Goal: Task Accomplishment & Management: Manage account settings

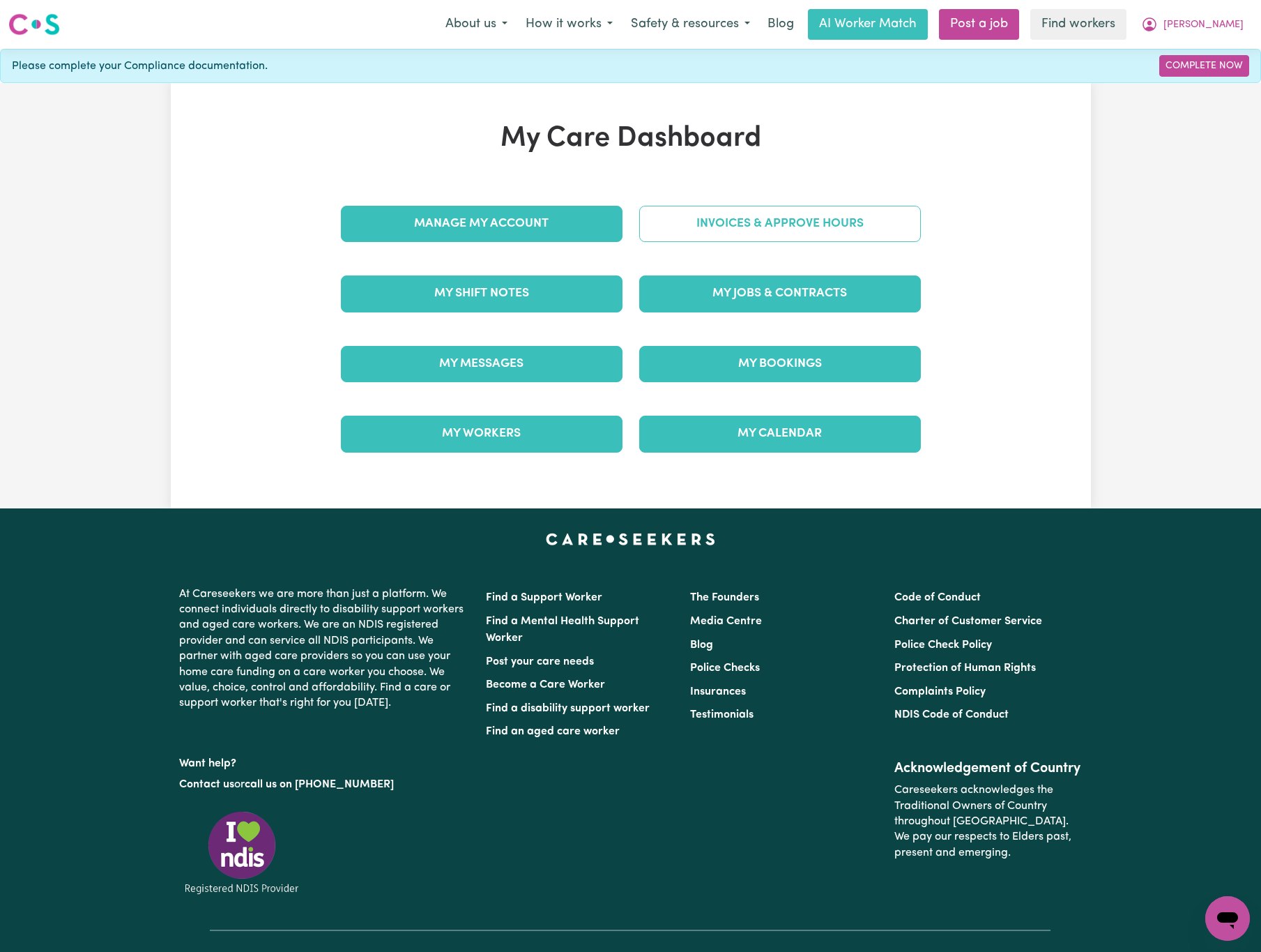
click at [837, 226] on link "Invoices & Approve Hours" at bounding box center [780, 224] width 282 height 37
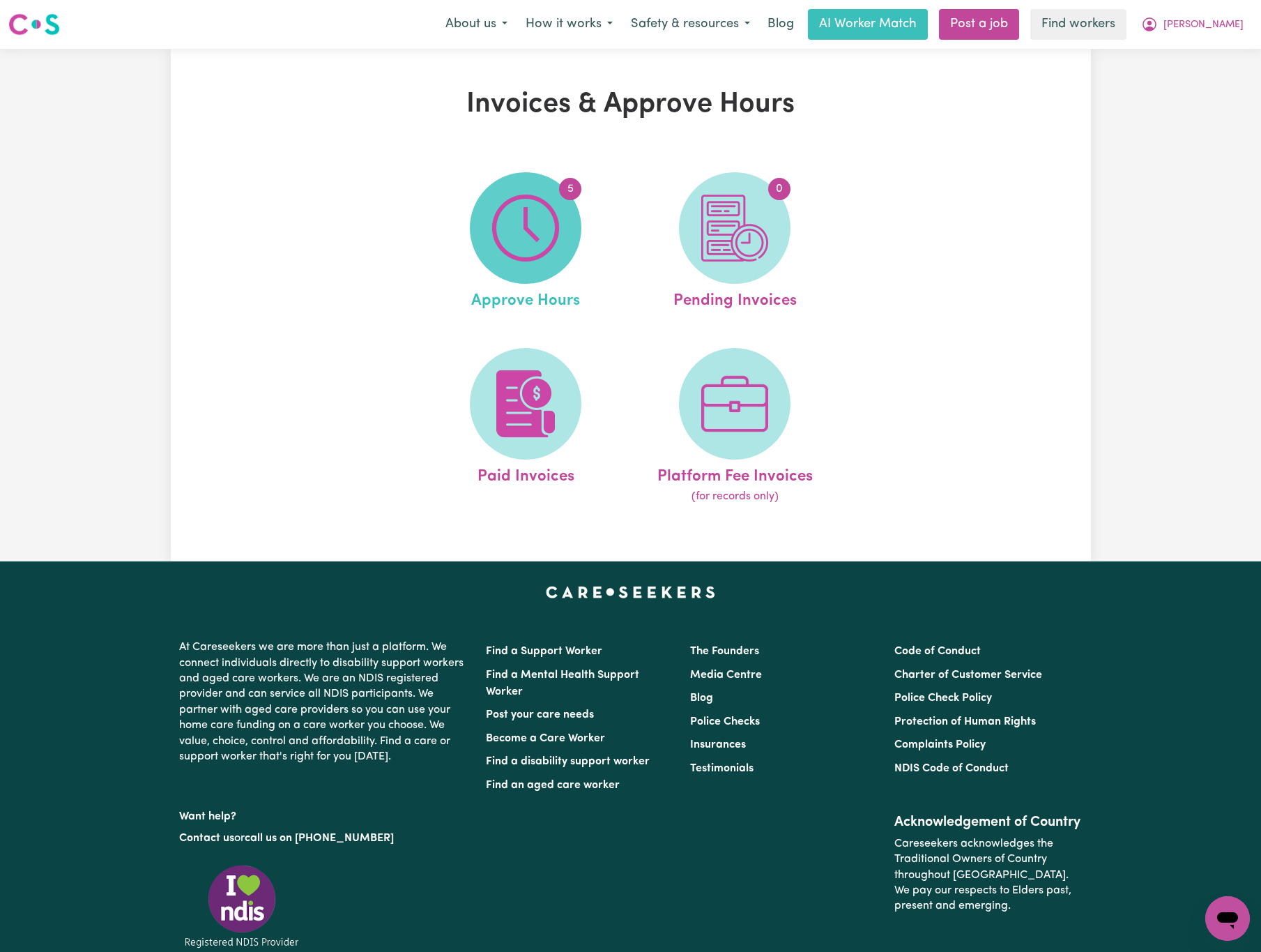
click at [489, 226] on span "5" at bounding box center [525, 228] width 112 height 112
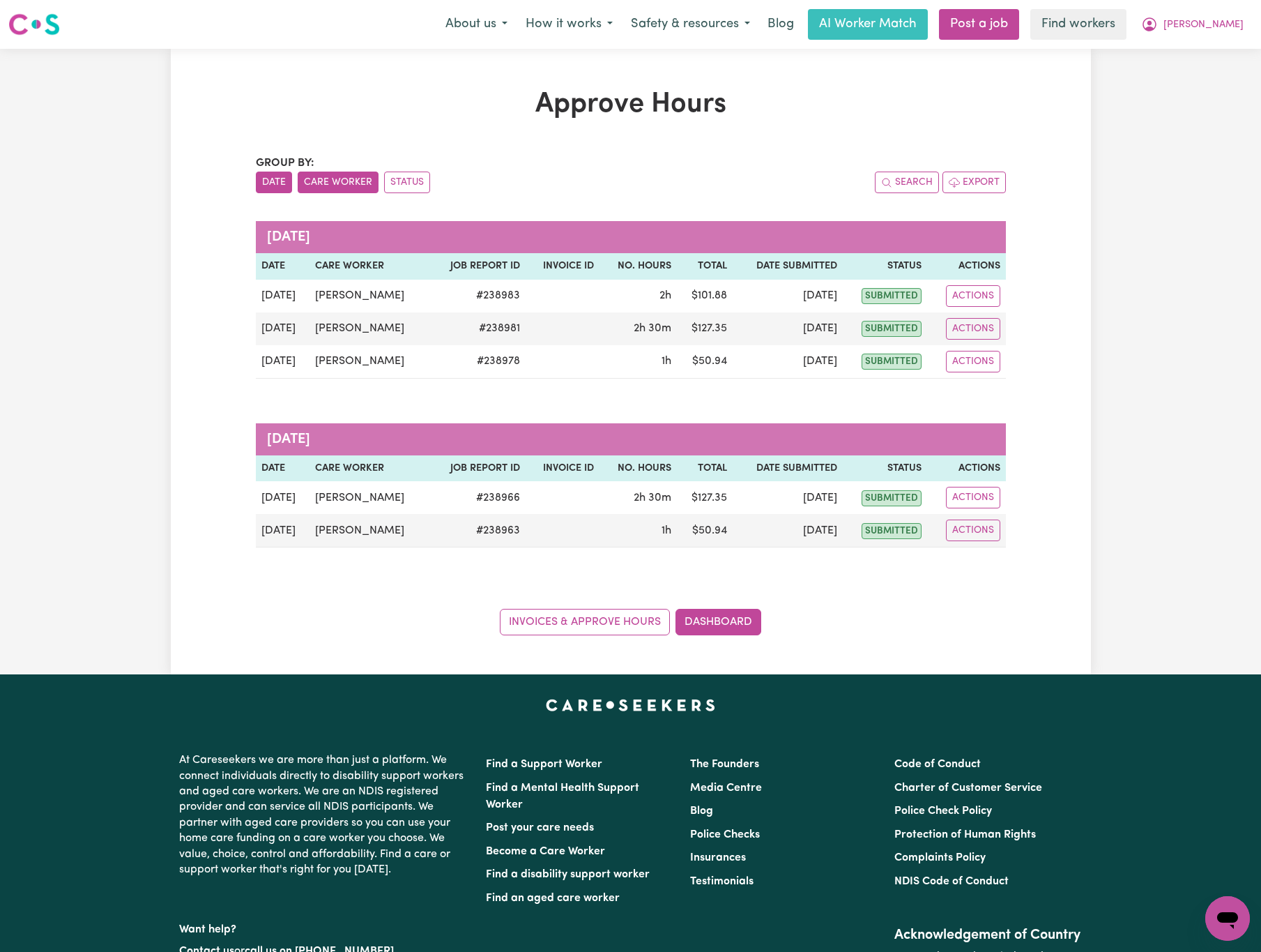
click at [310, 185] on button "Care Worker" at bounding box center [338, 183] width 81 height 22
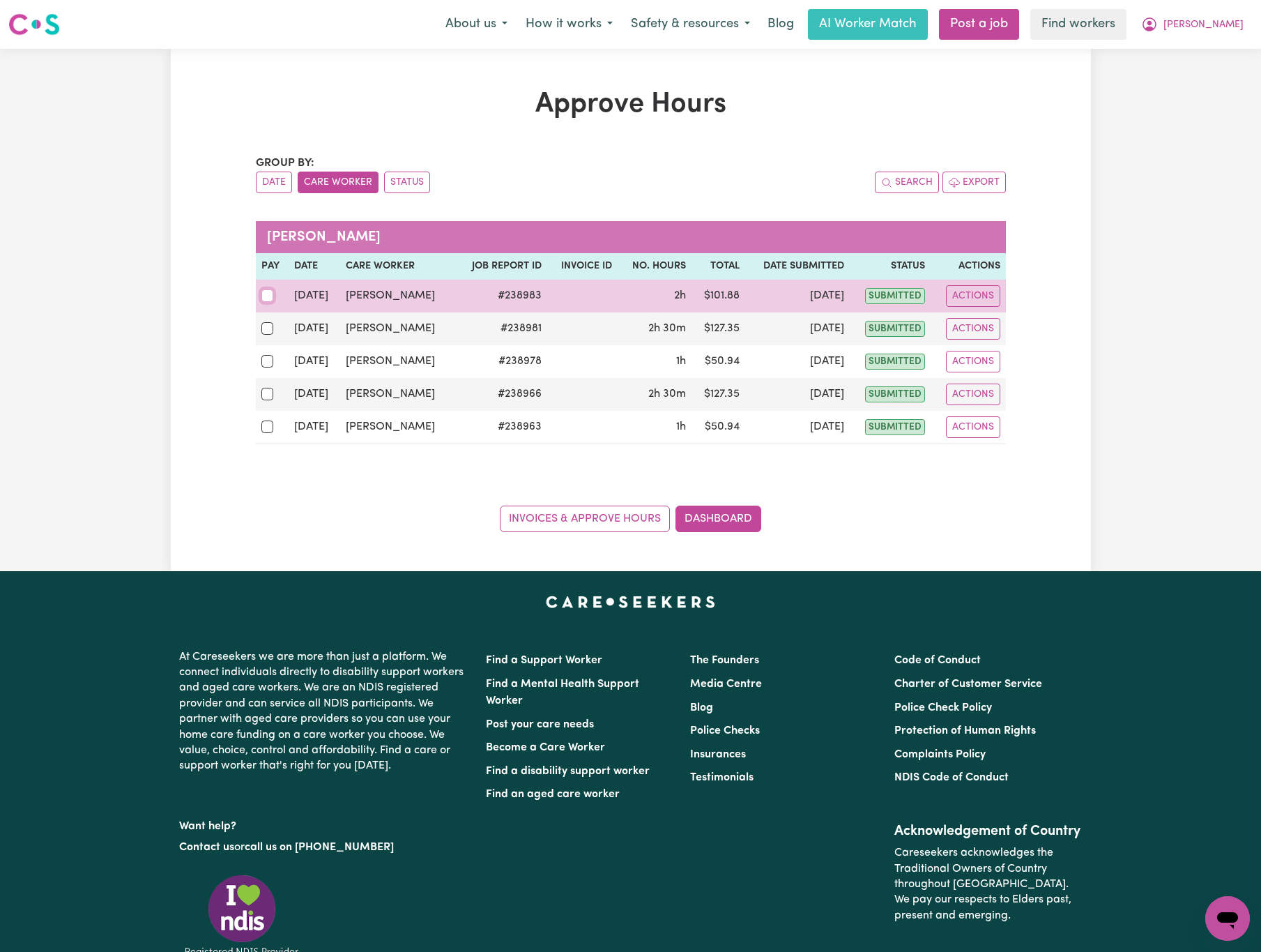
click at [266, 302] on input "checkbox" at bounding box center [267, 295] width 12 height 12
checkbox input "true"
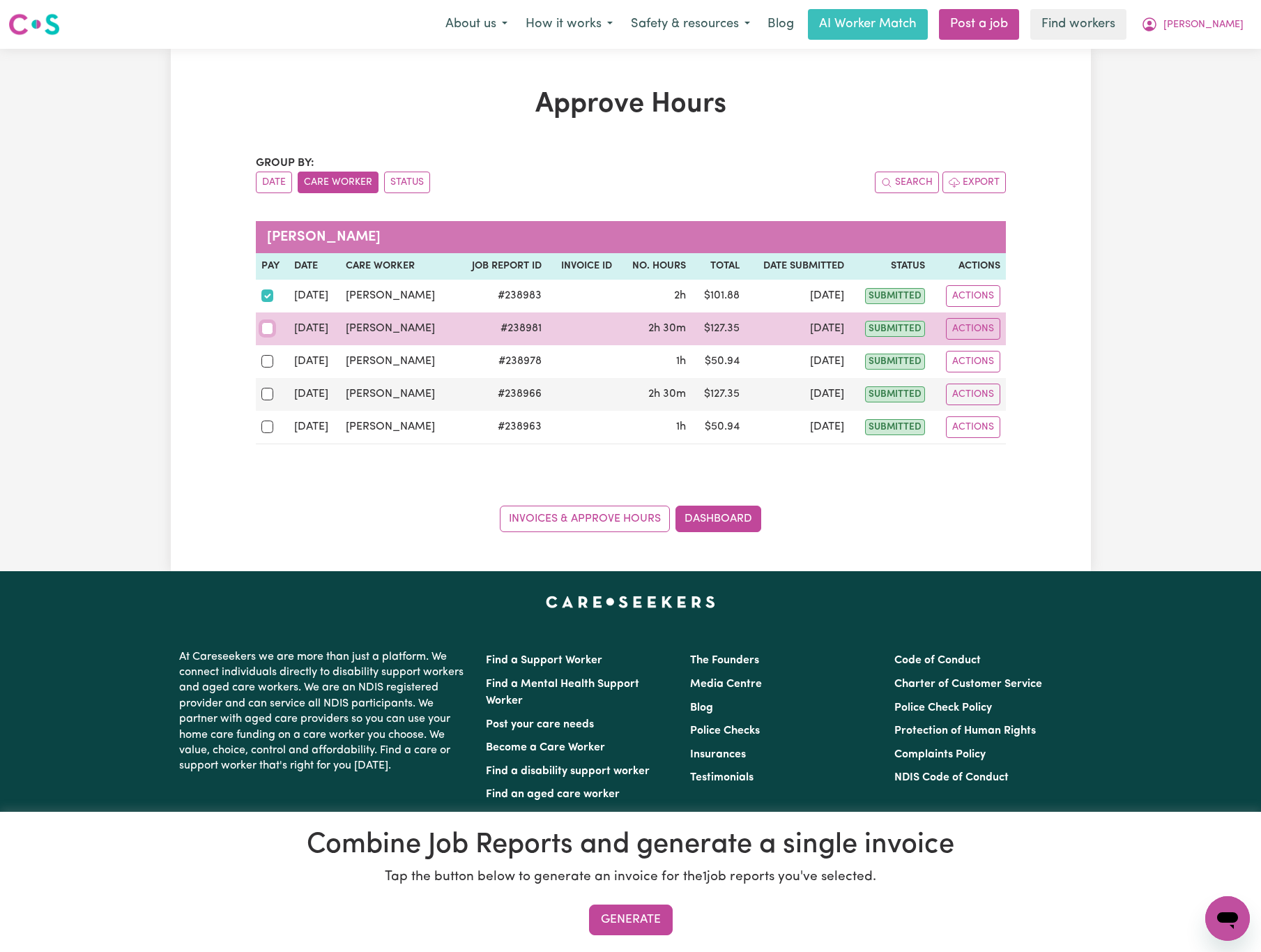
click at [266, 331] on input "checkbox" at bounding box center [267, 328] width 12 height 12
checkbox input "true"
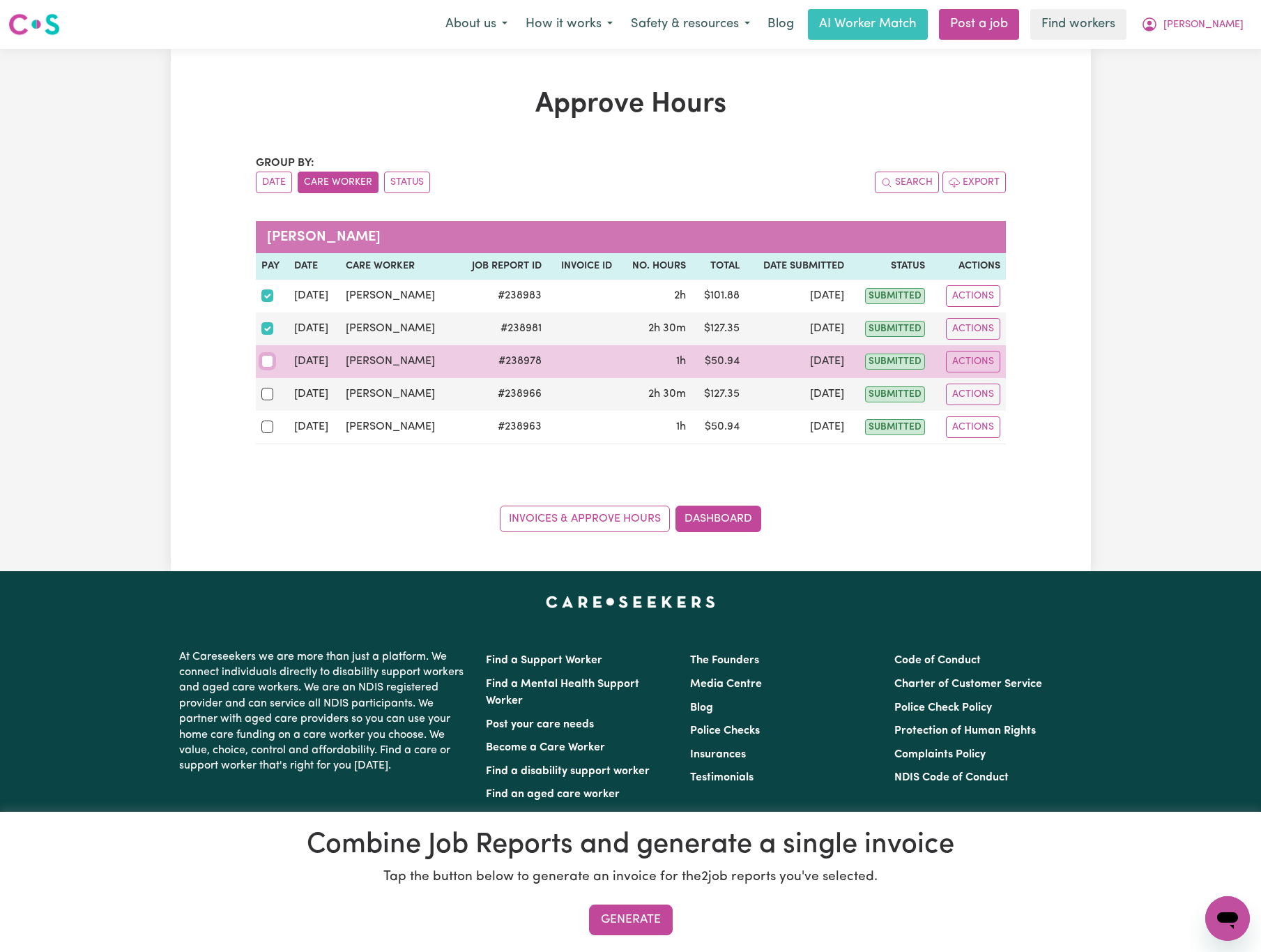
click at [270, 366] on input "checkbox" at bounding box center [267, 361] width 12 height 12
checkbox input "true"
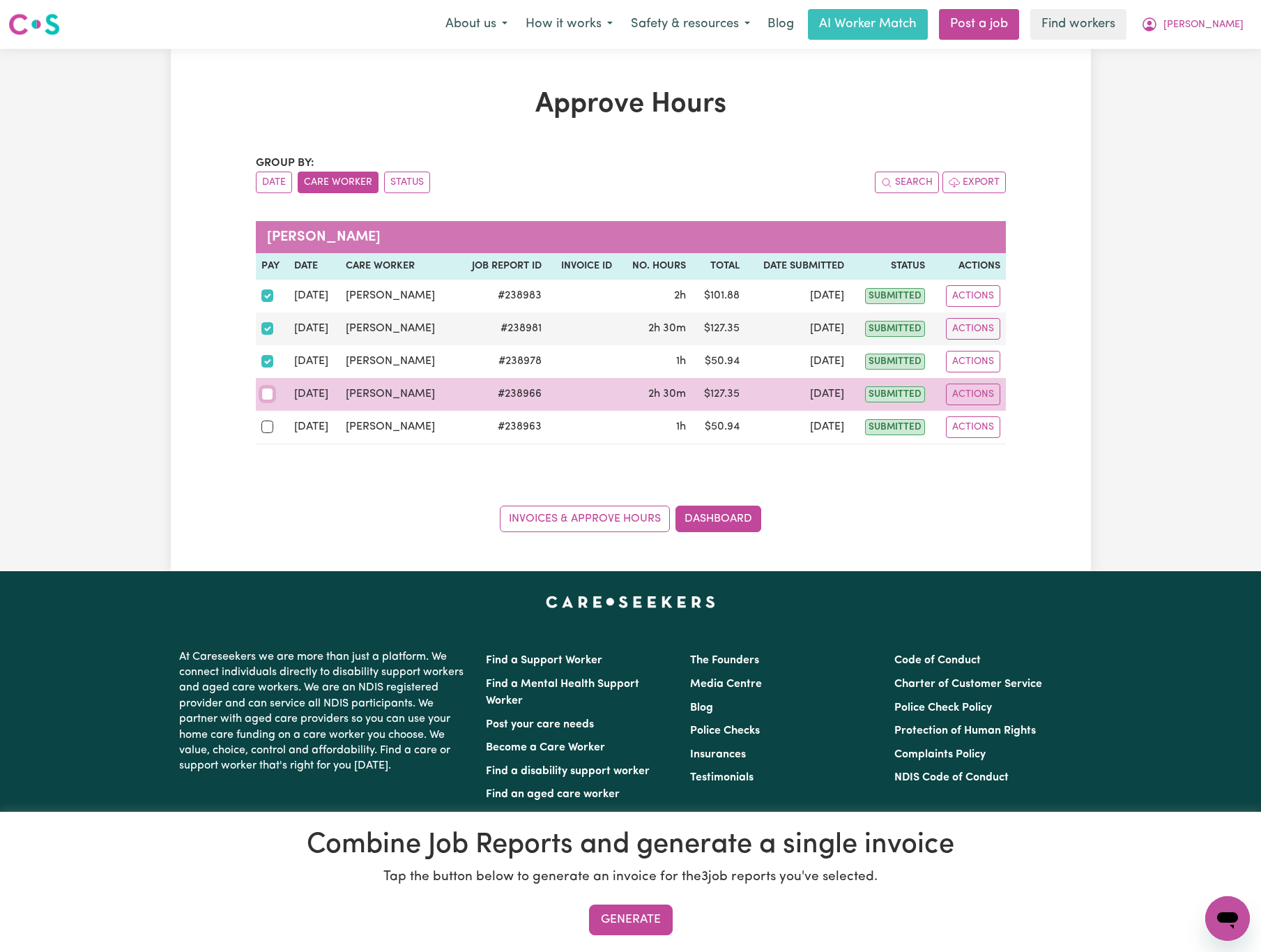
click at [267, 400] on input "checkbox" at bounding box center [267, 394] width 12 height 12
checkbox input "true"
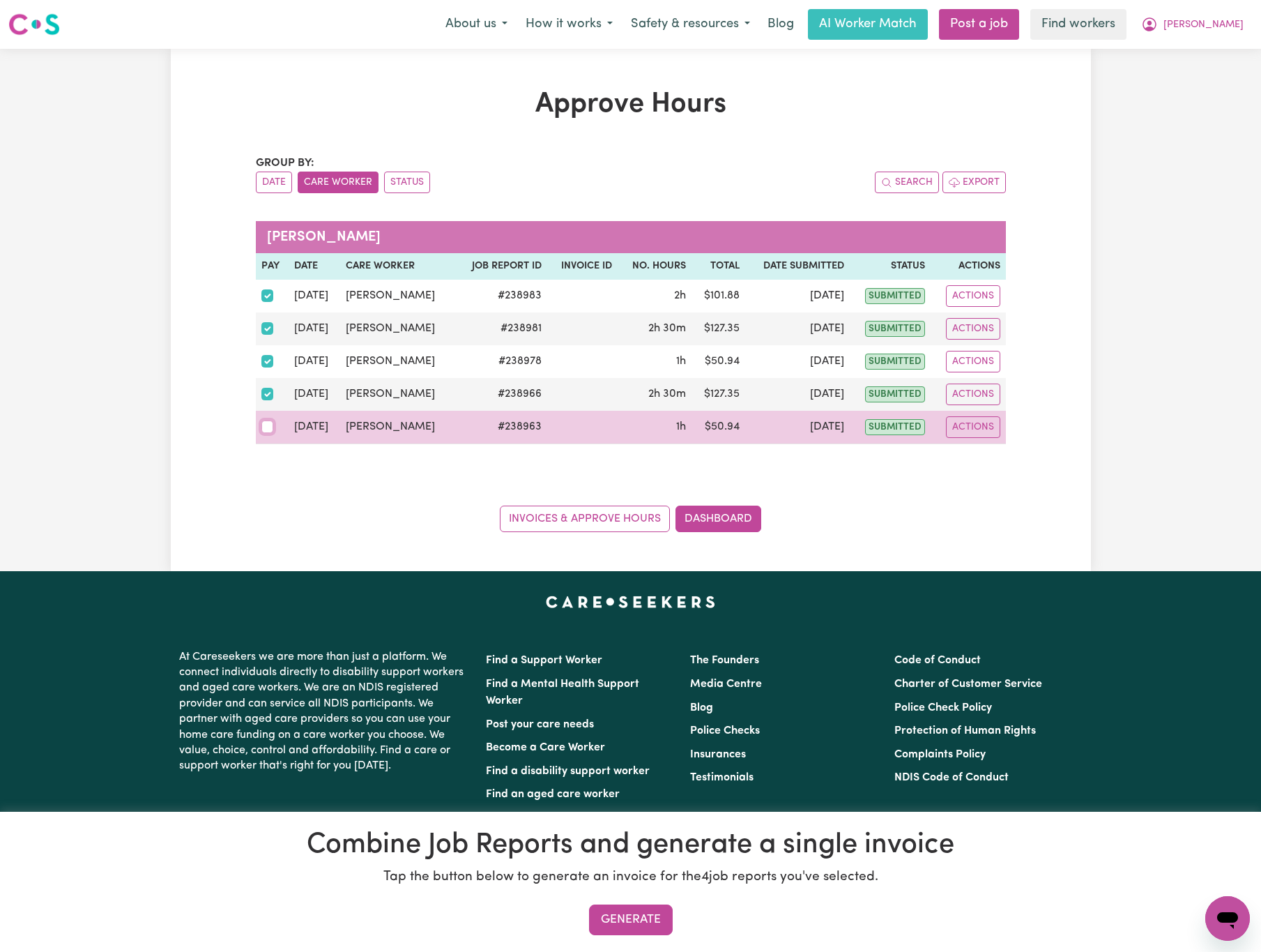
click at [262, 431] on input "checkbox" at bounding box center [267, 426] width 12 height 12
checkbox input "true"
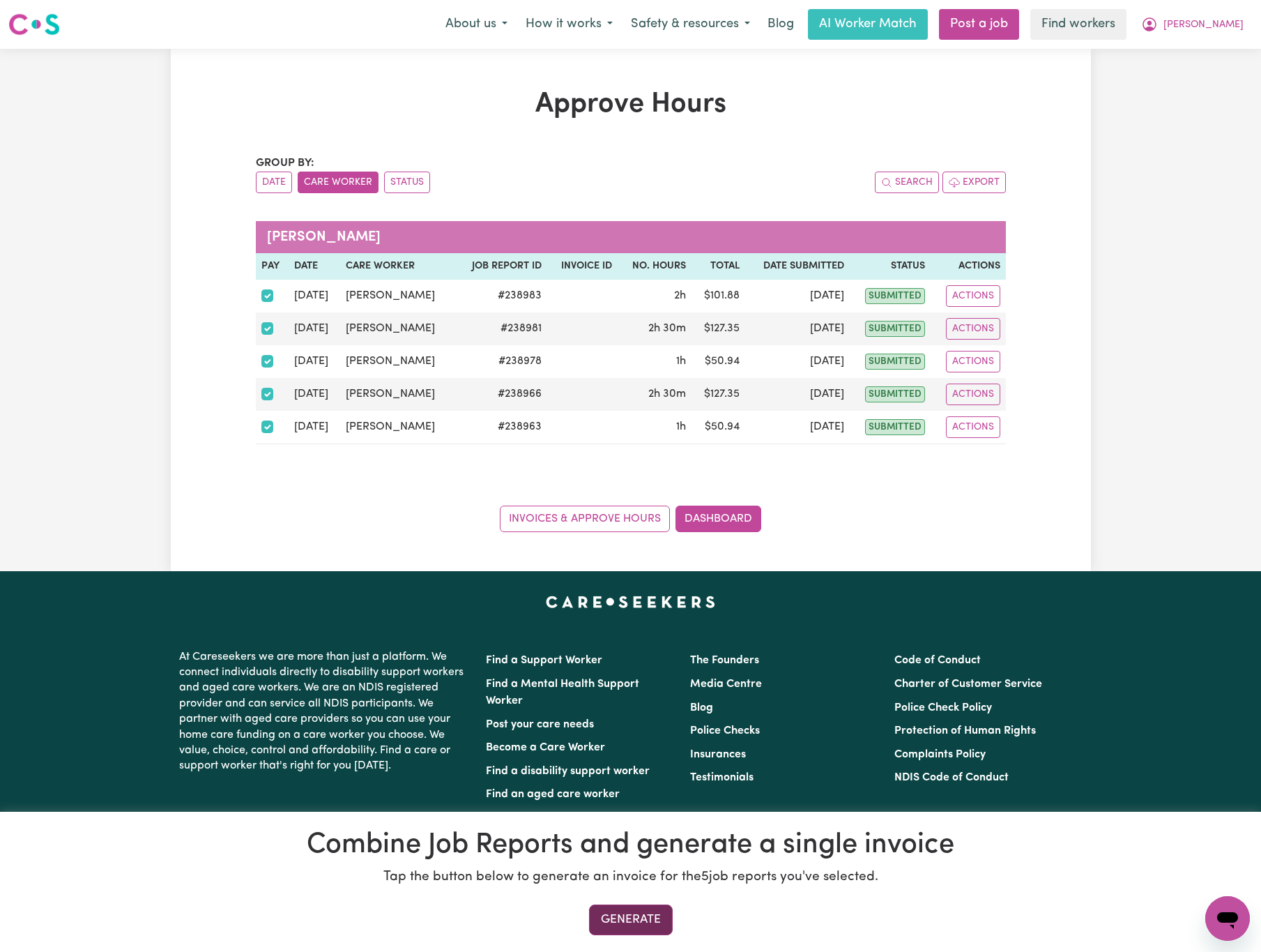
click at [662, 908] on button "Generate" at bounding box center [630, 920] width 84 height 31
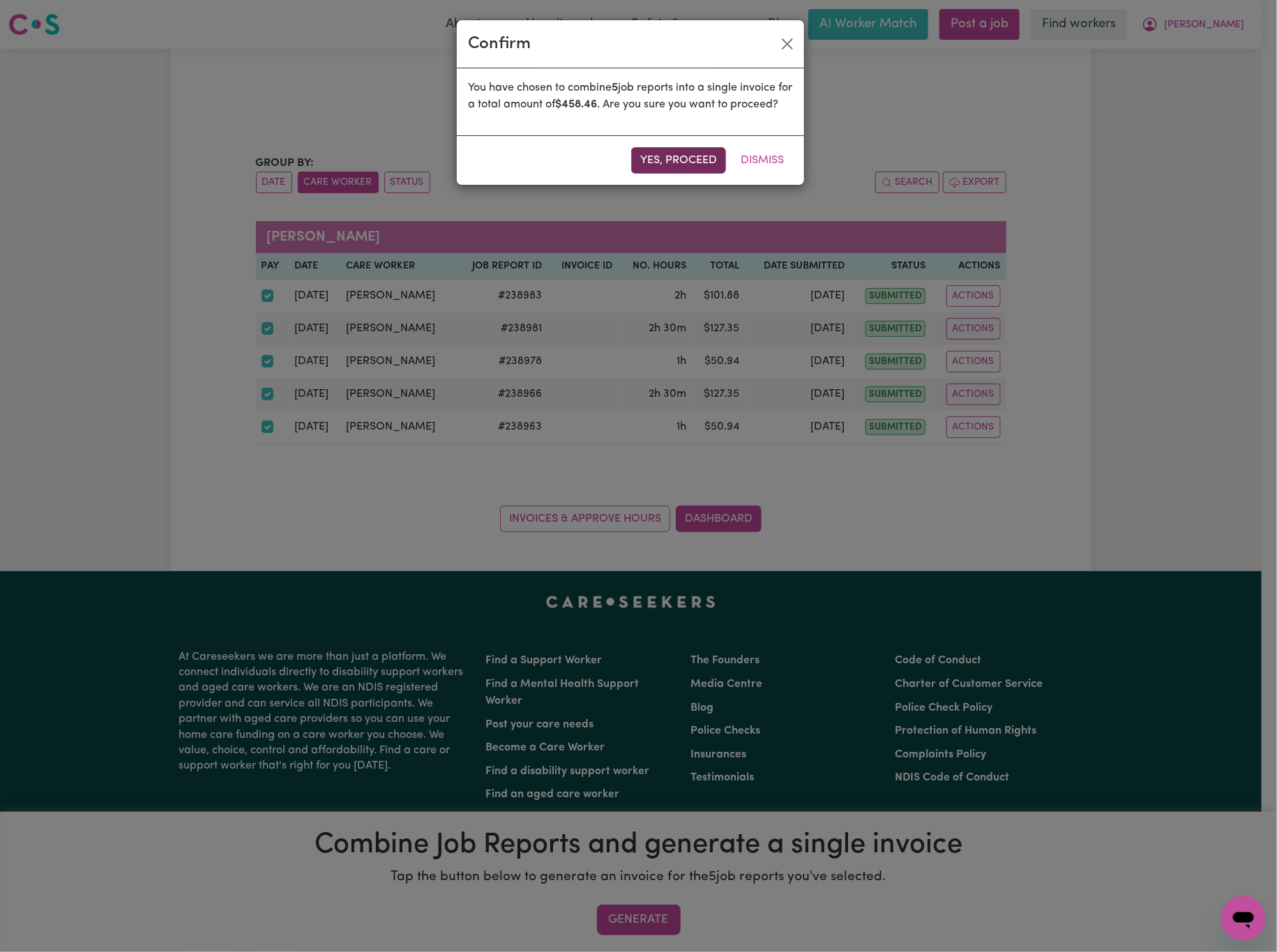
click at [694, 174] on button "Yes, proceed" at bounding box center [679, 160] width 95 height 26
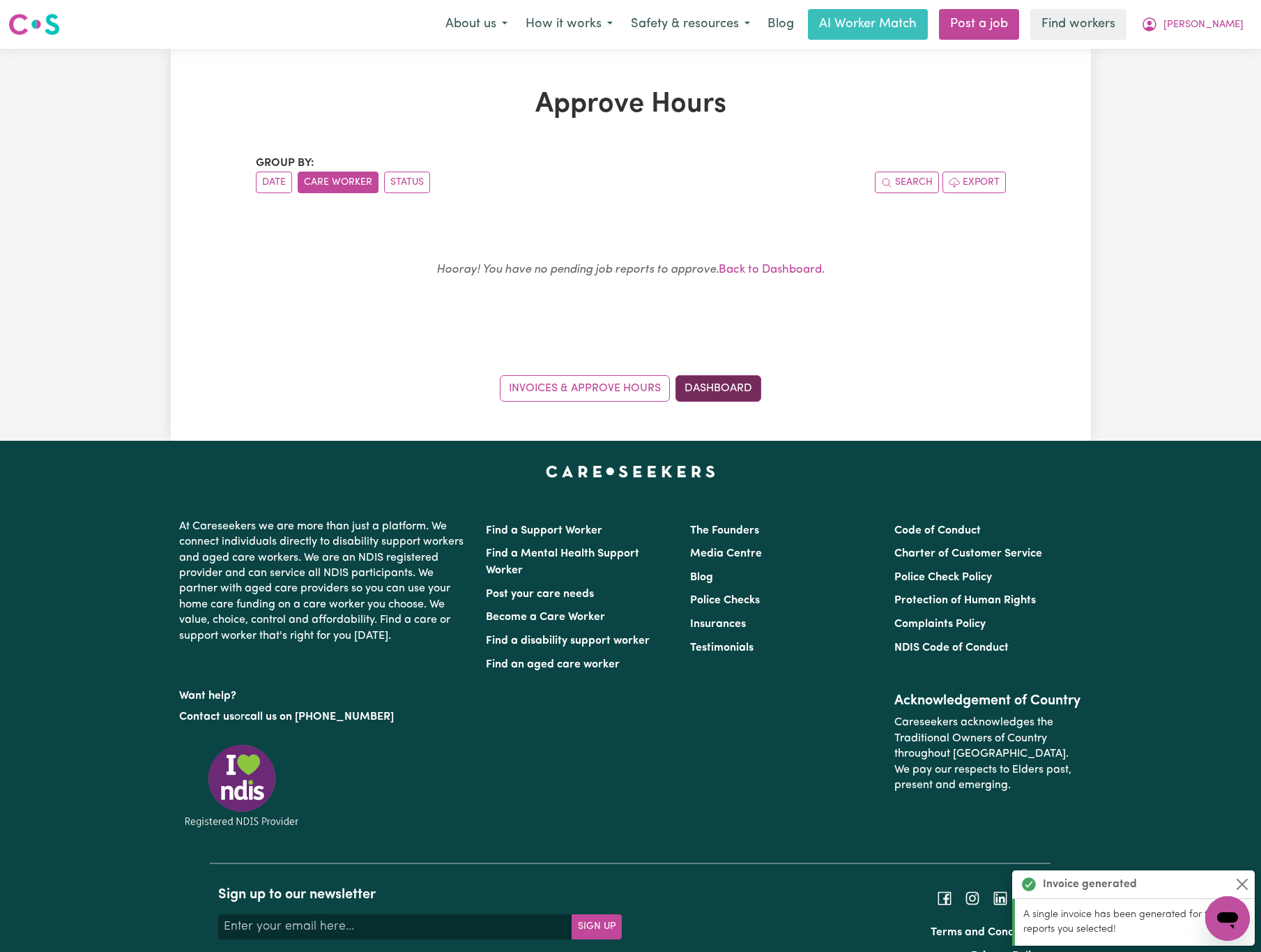
click at [753, 389] on link "Dashboard" at bounding box center [718, 388] width 85 height 26
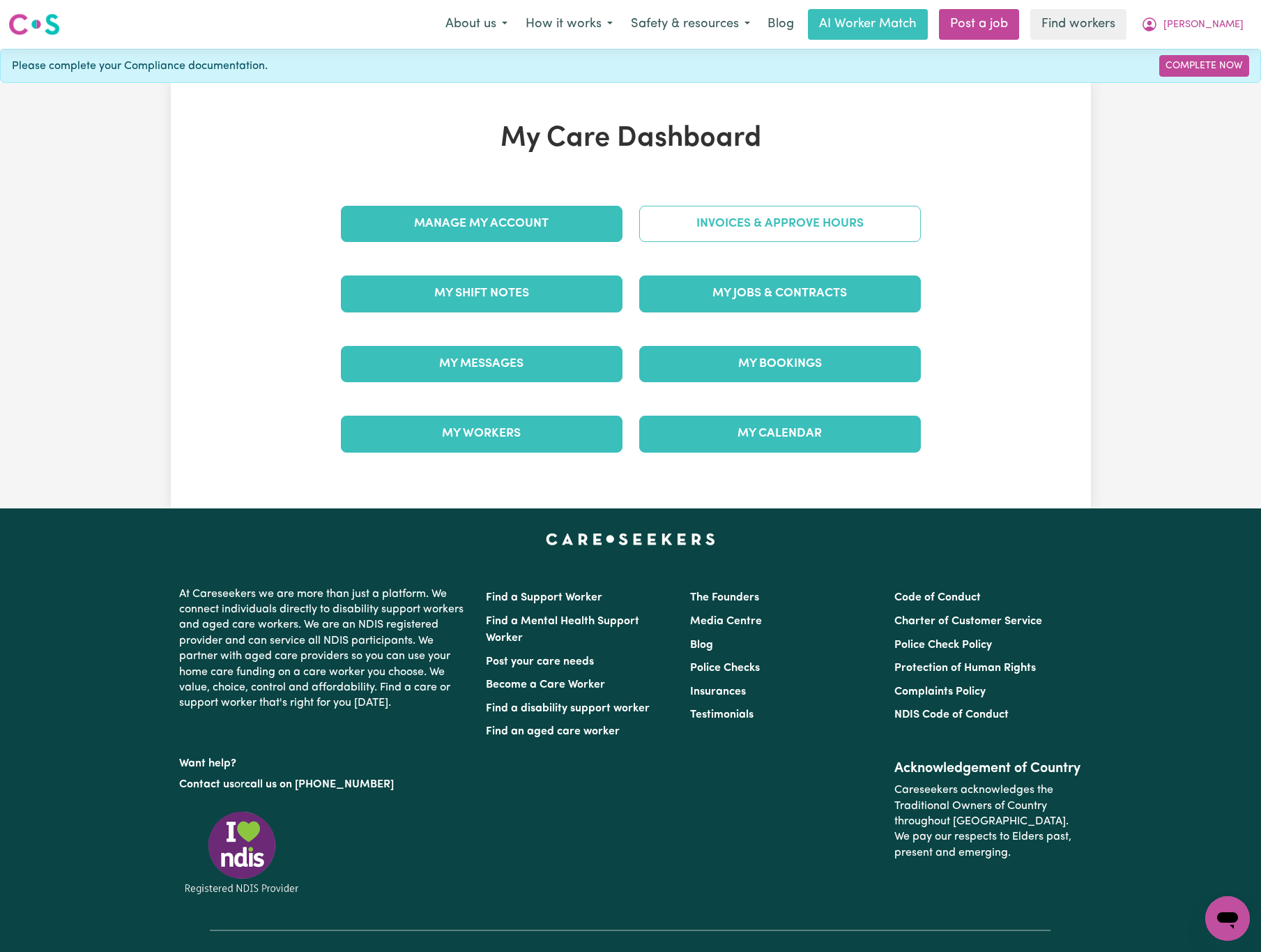
click at [799, 207] on link "Invoices & Approve Hours" at bounding box center [780, 224] width 282 height 37
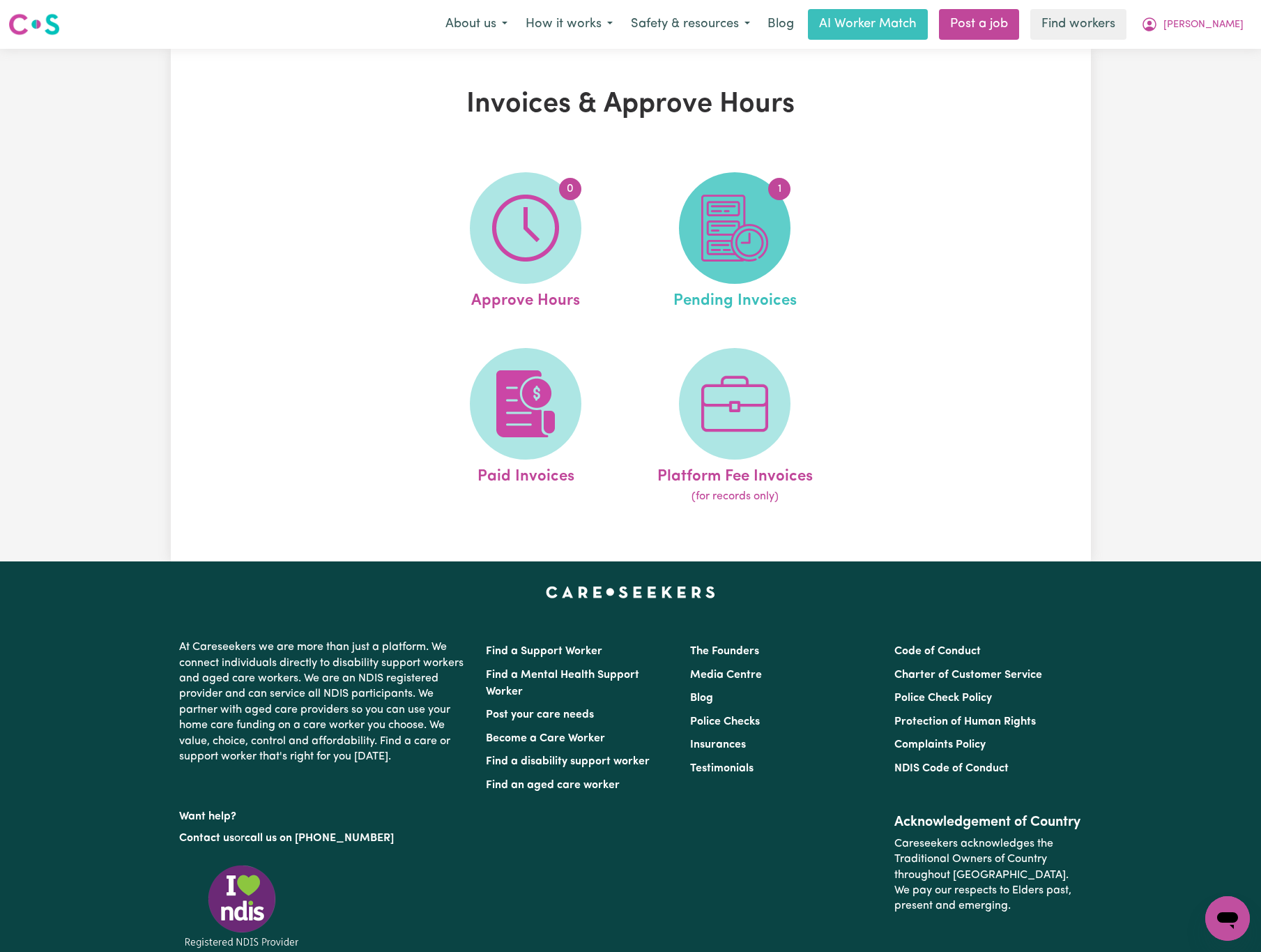
click at [739, 249] on img at bounding box center [735, 228] width 67 height 67
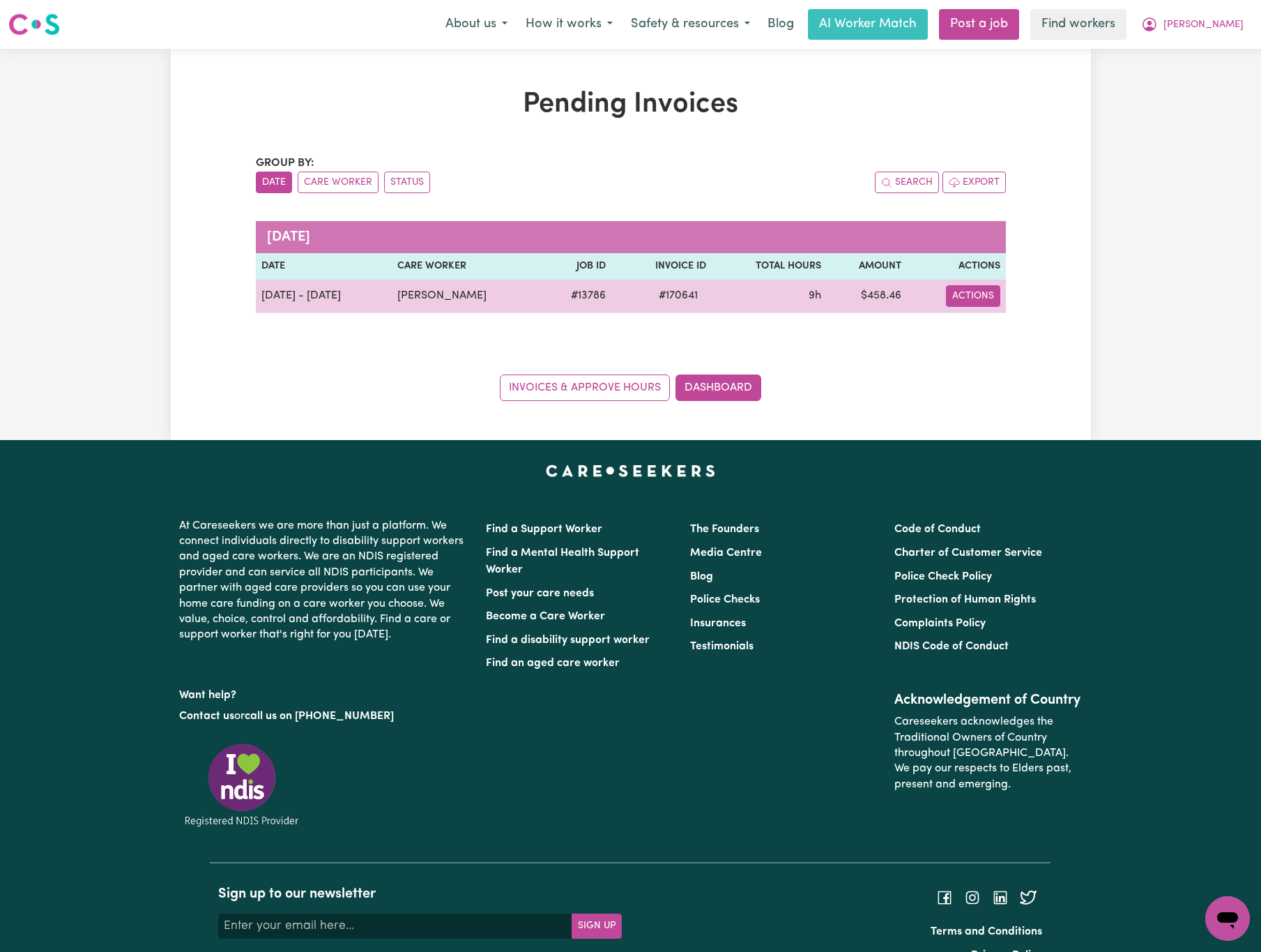
click at [975, 300] on button "Actions" at bounding box center [973, 296] width 54 height 22
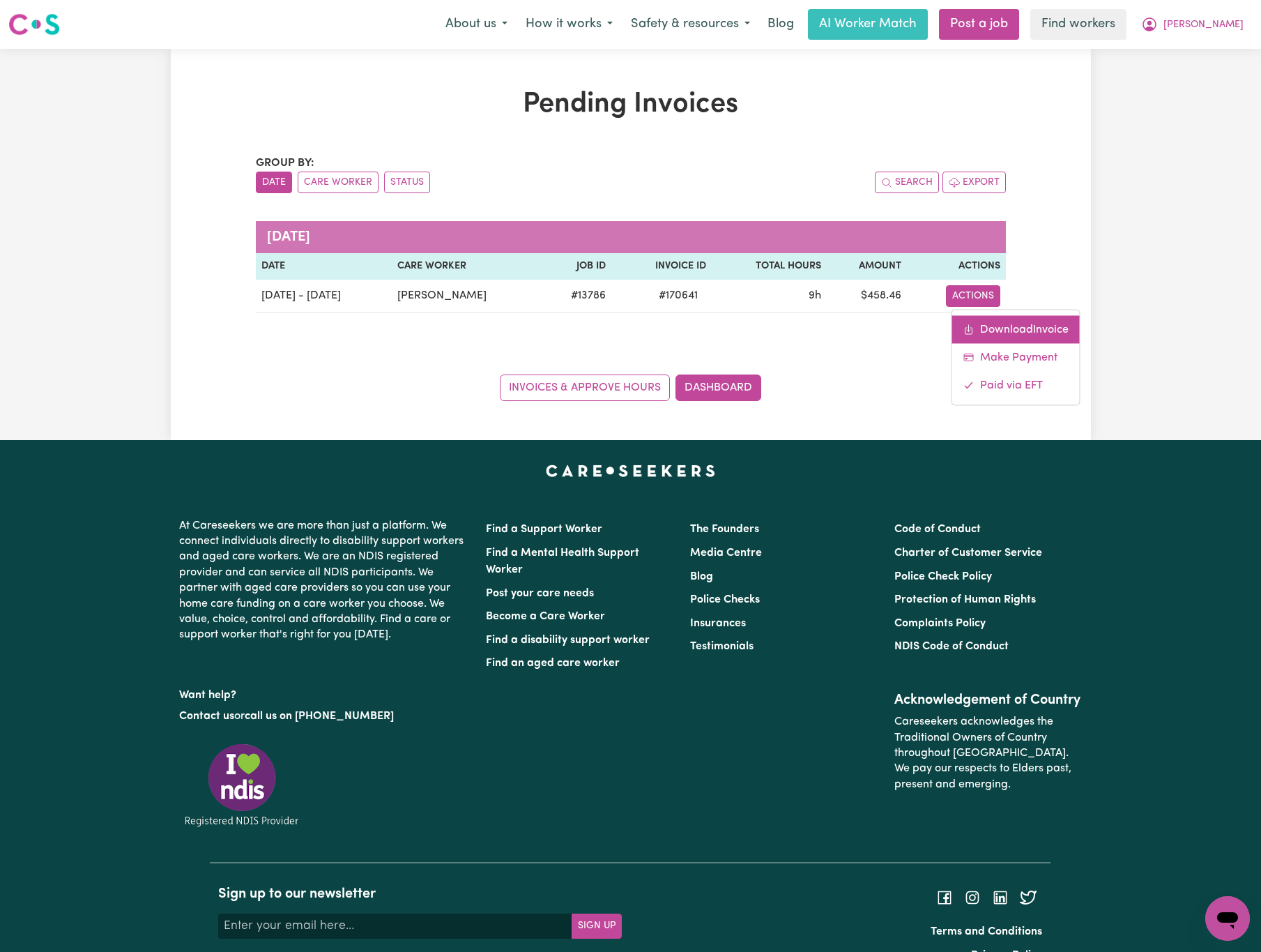
click at [1015, 338] on link "Download Invoice" at bounding box center [1016, 329] width 128 height 28
click at [1230, 20] on span "[PERSON_NAME]" at bounding box center [1204, 25] width 80 height 15
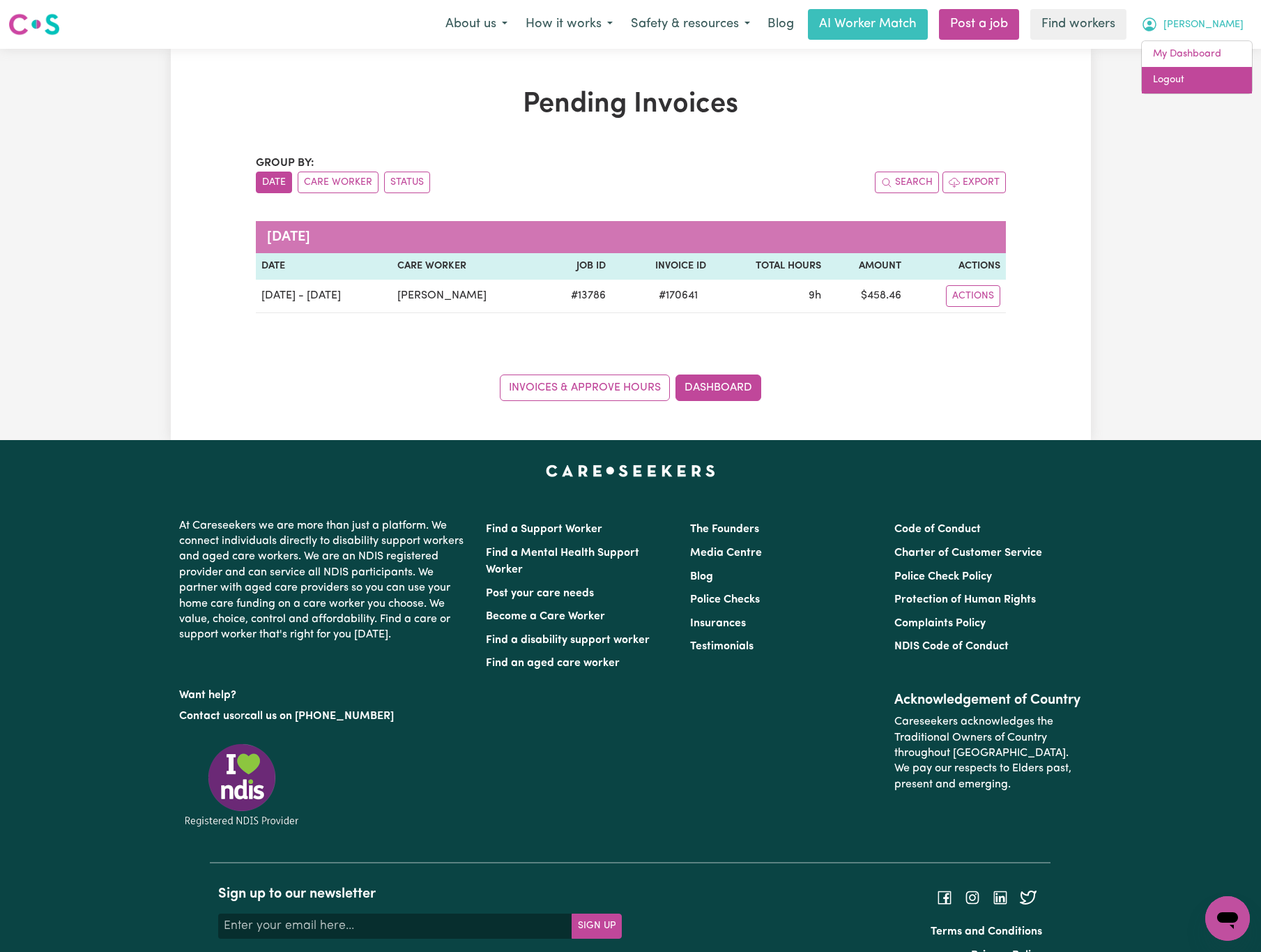
click at [1230, 82] on link "Logout" at bounding box center [1197, 80] width 110 height 26
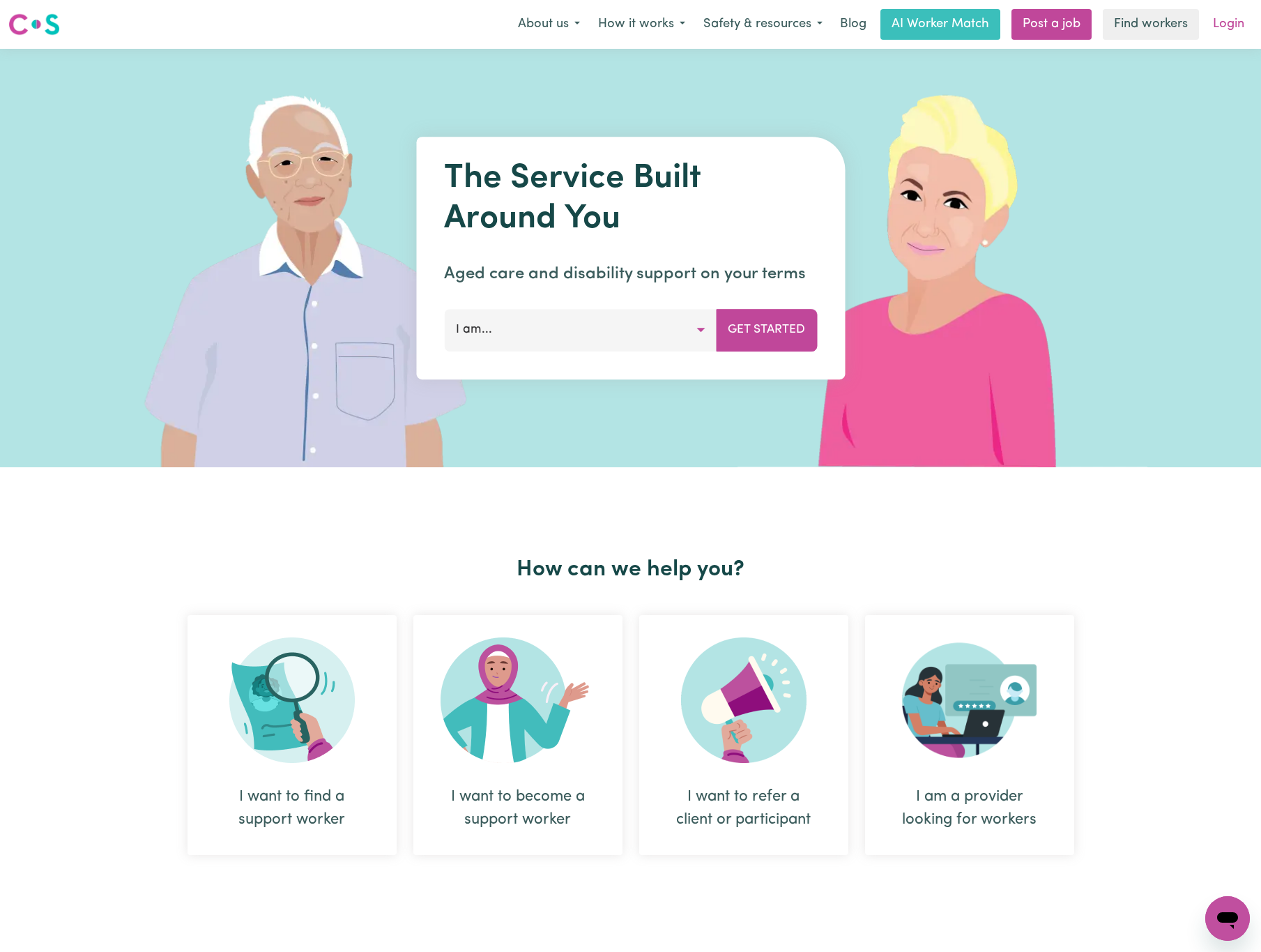
click at [1237, 15] on link "Login" at bounding box center [1229, 24] width 48 height 31
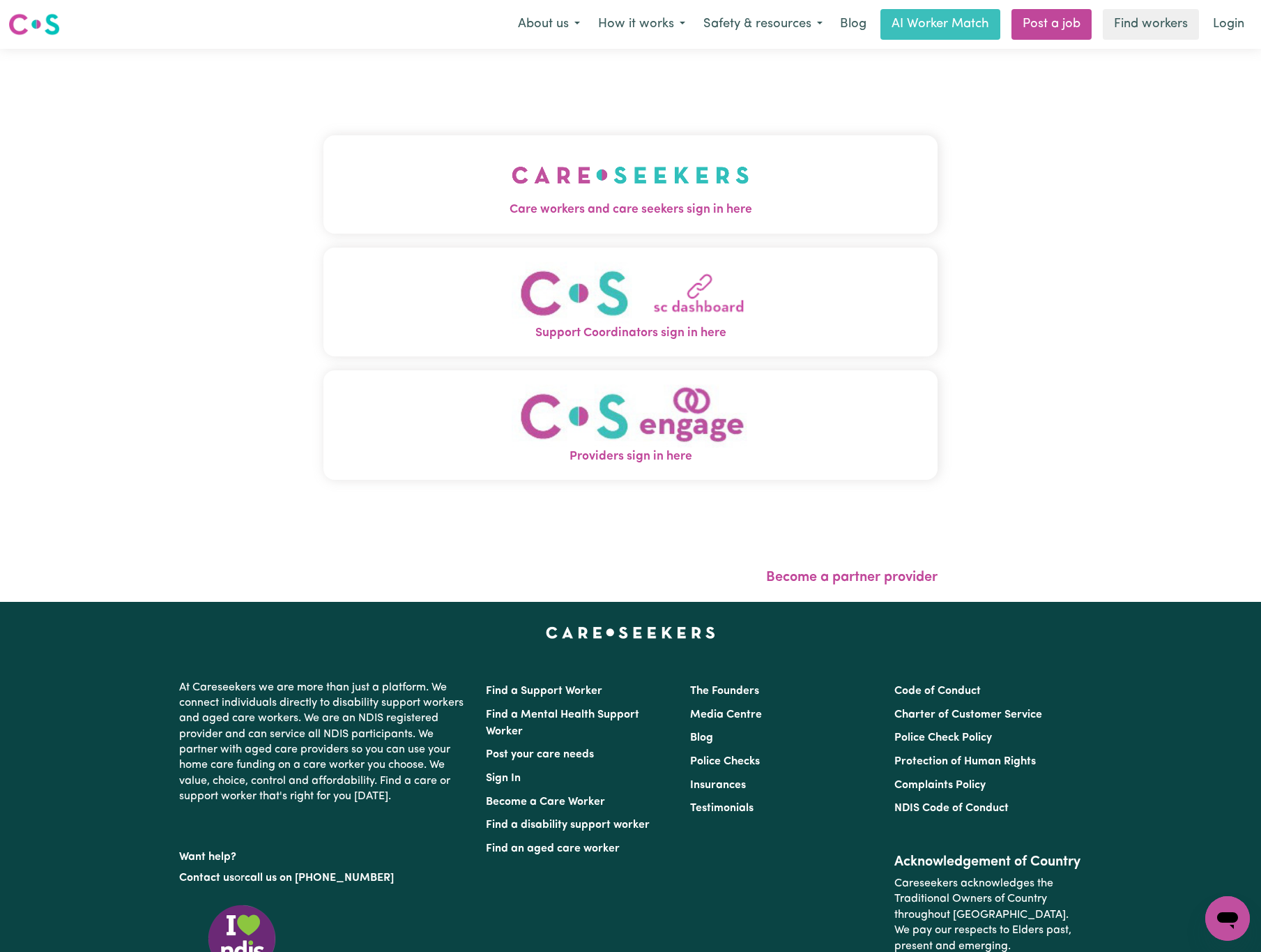
click at [636, 184] on img "Care workers and care seekers sign in here" at bounding box center [630, 175] width 237 height 52
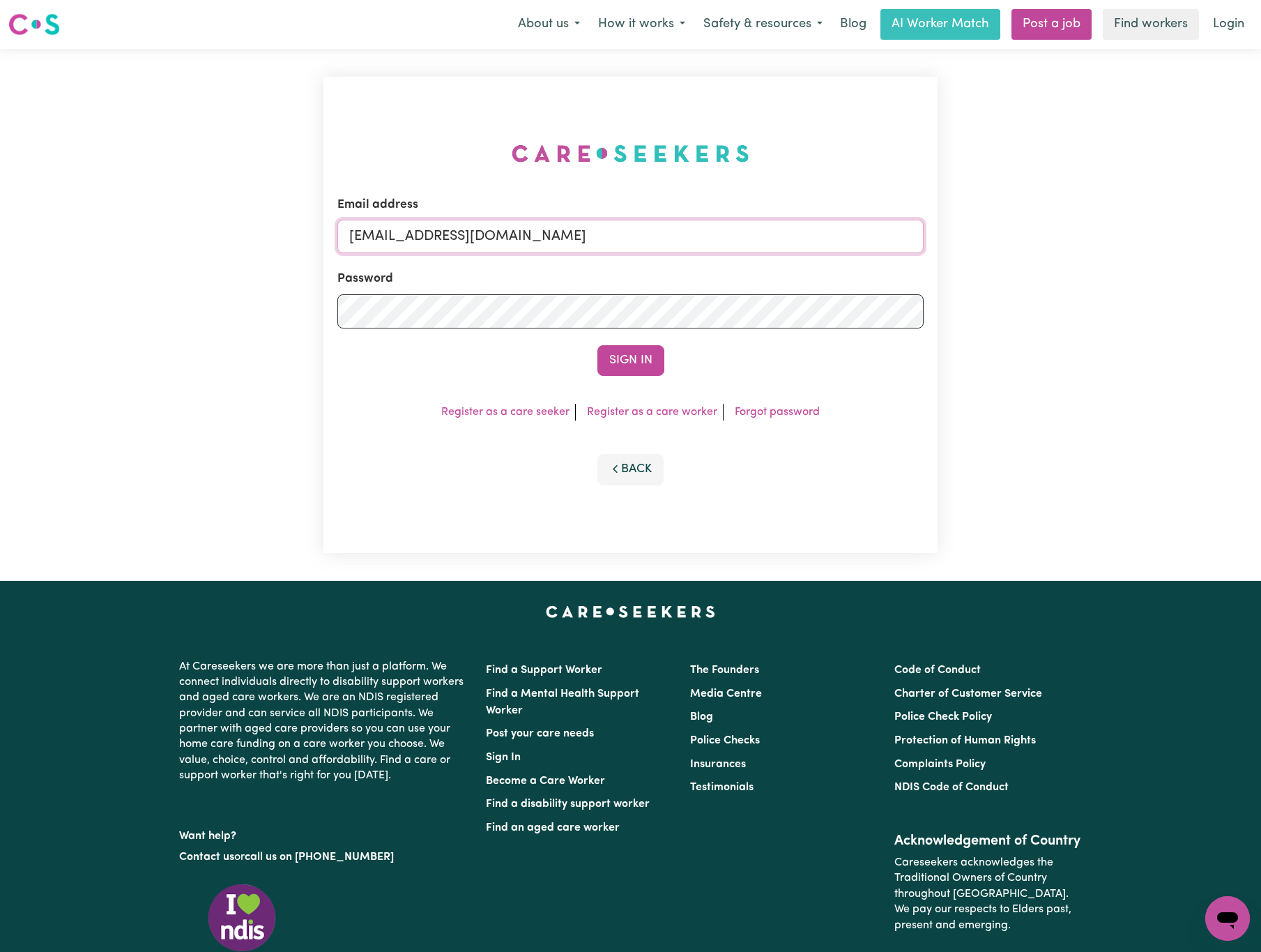
drag, startPoint x: 424, startPoint y: 235, endPoint x: 1078, endPoint y: 218, distance: 654.2
click at [1078, 218] on div "Email address [EMAIL_ADDRESS][DOMAIN_NAME] Password Sign In Register as a care …" at bounding box center [630, 315] width 1261 height 532
paste input "ClientElderslieFQC"
type input "[EMAIL_ADDRESS][DOMAIN_NAME]"
click at [598, 345] on button "Sign In" at bounding box center [631, 360] width 67 height 31
